Goal: Transaction & Acquisition: Purchase product/service

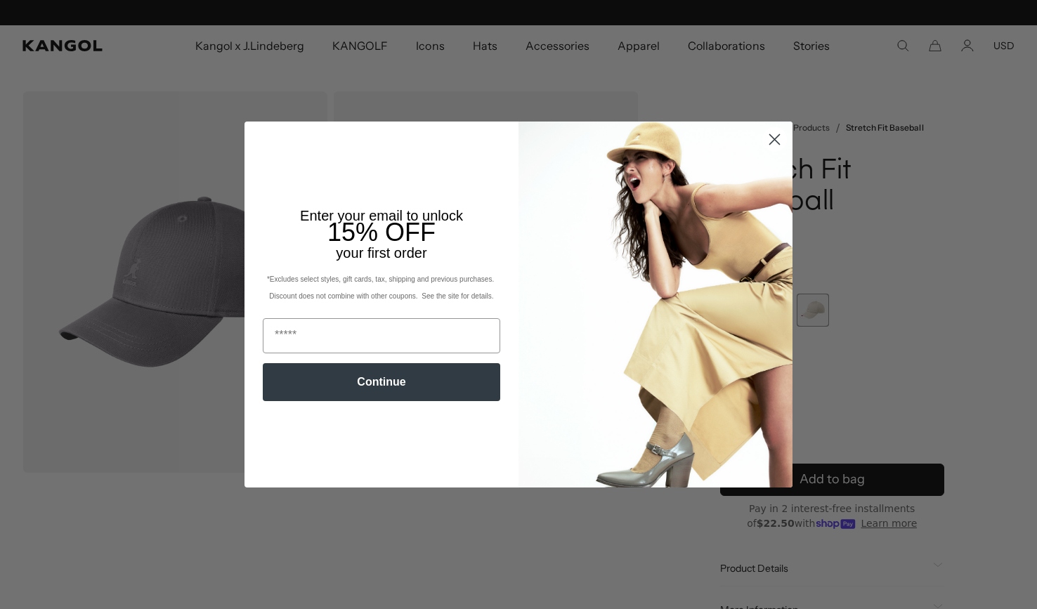
scroll to position [0, 289]
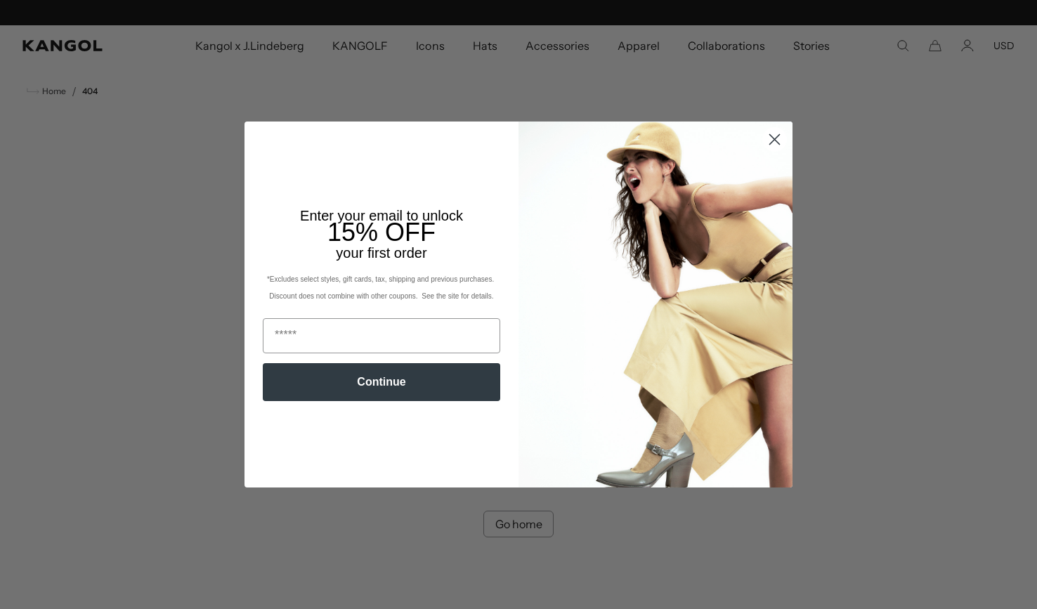
scroll to position [0, 289]
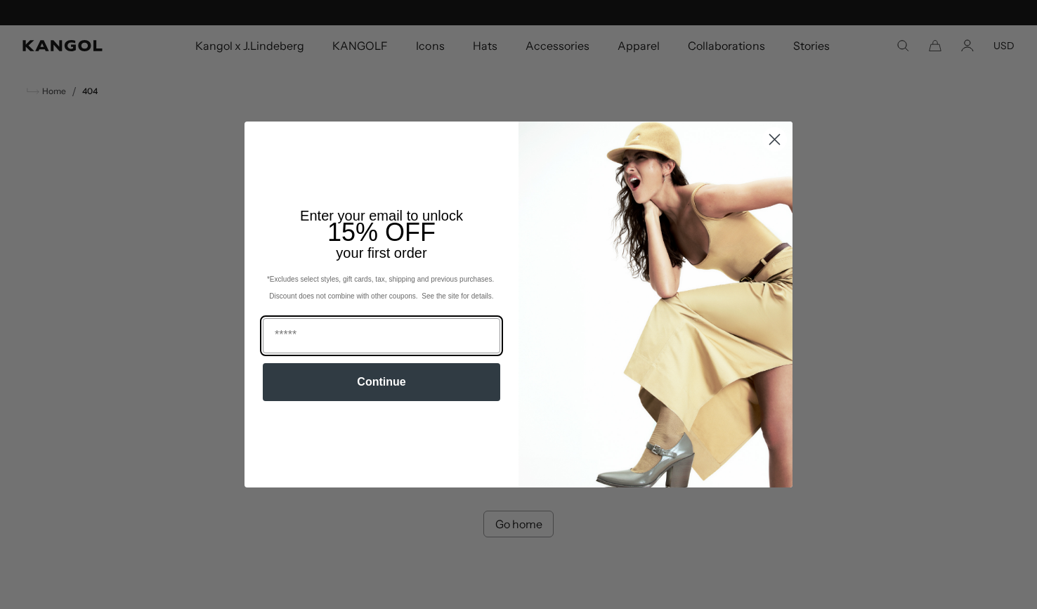
scroll to position [0, 289]
